Goal: Find specific page/section: Find specific page/section

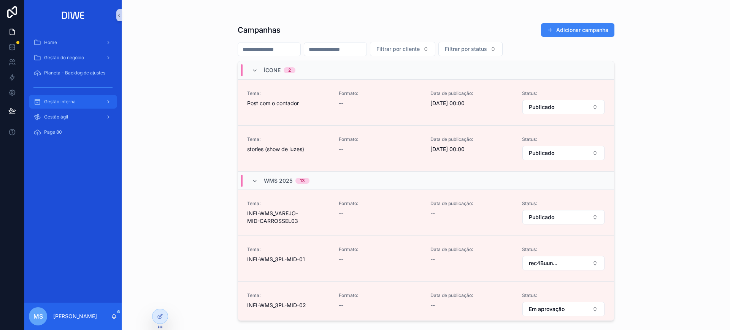
drag, startPoint x: 67, startPoint y: 95, endPoint x: 73, endPoint y: 102, distance: 9.7
click at [67, 95] on link "Gestão interna" at bounding box center [73, 102] width 88 height 14
